Goal: Find specific page/section: Find specific page/section

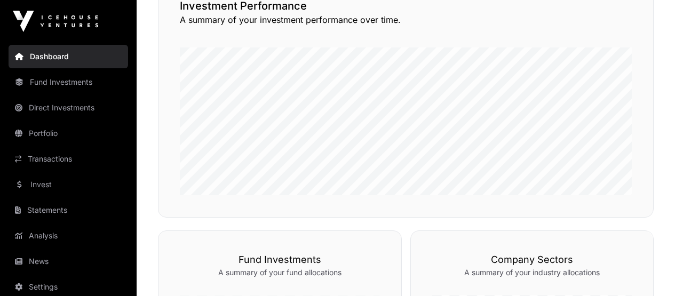
scroll to position [374, 0]
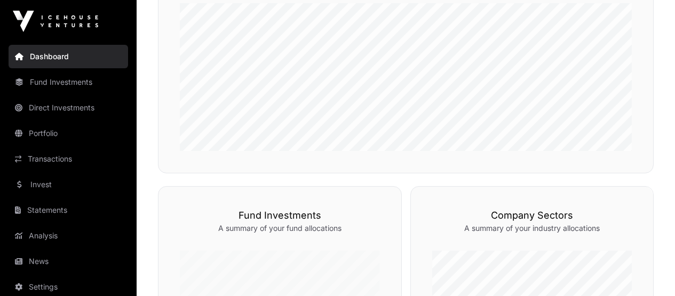
click at [57, 132] on link "Portfolio" at bounding box center [69, 133] width 120 height 23
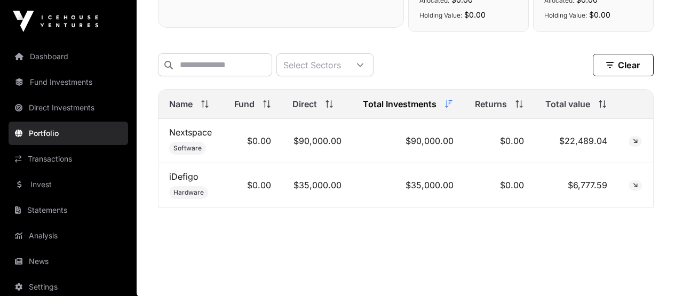
scroll to position [414, 0]
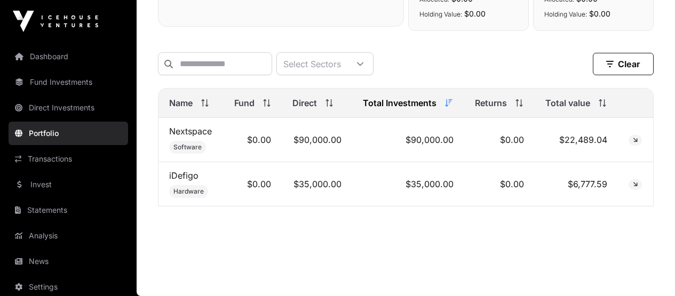
click at [196, 133] on link "Nextspace" at bounding box center [190, 131] width 43 height 11
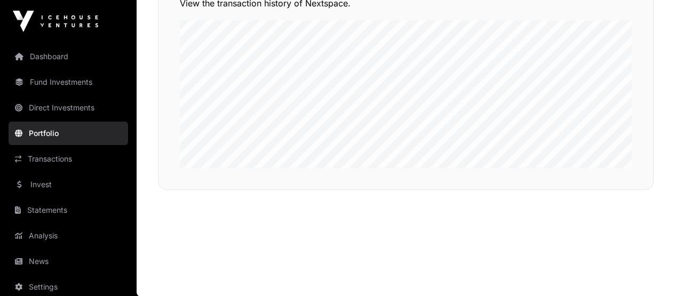
scroll to position [843, 0]
click at [62, 266] on link "News" at bounding box center [69, 261] width 120 height 23
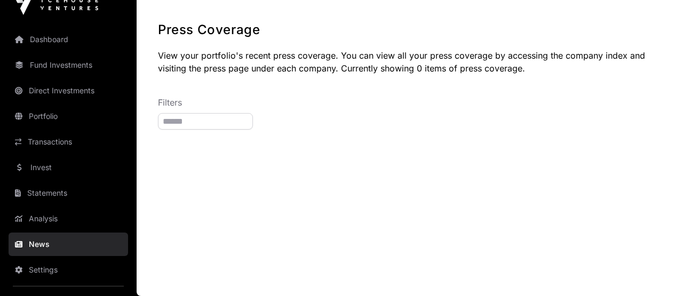
scroll to position [26, 0]
